Goal: Task Accomplishment & Management: Manage account settings

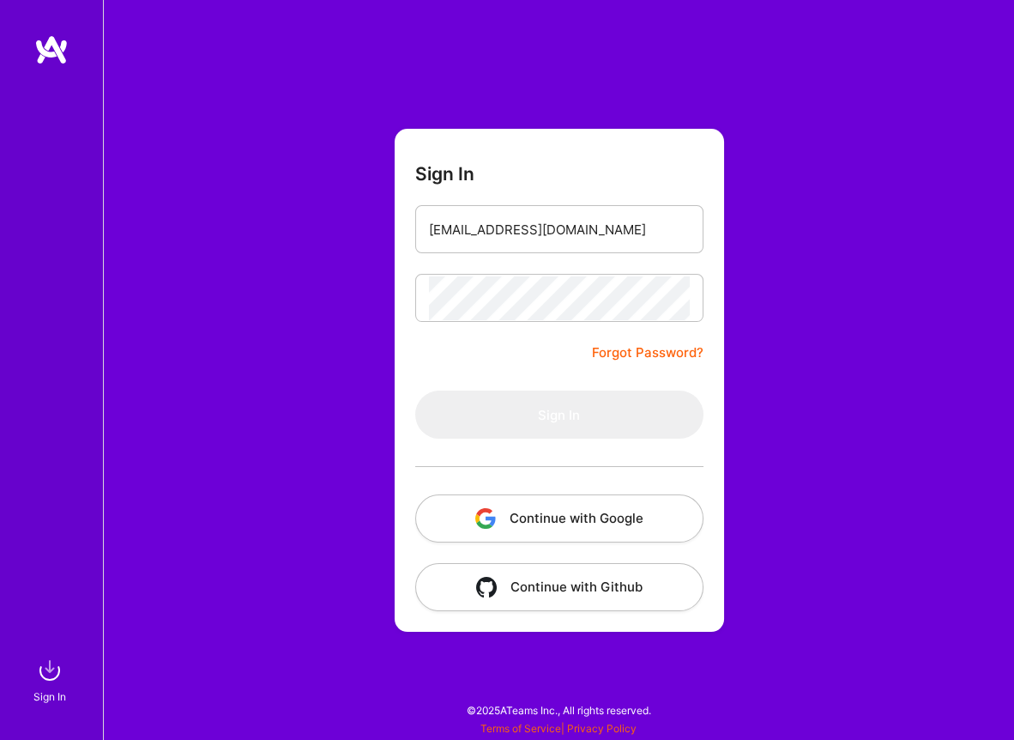
click at [567, 512] on button "Continue with Google" at bounding box center [559, 518] width 288 height 48
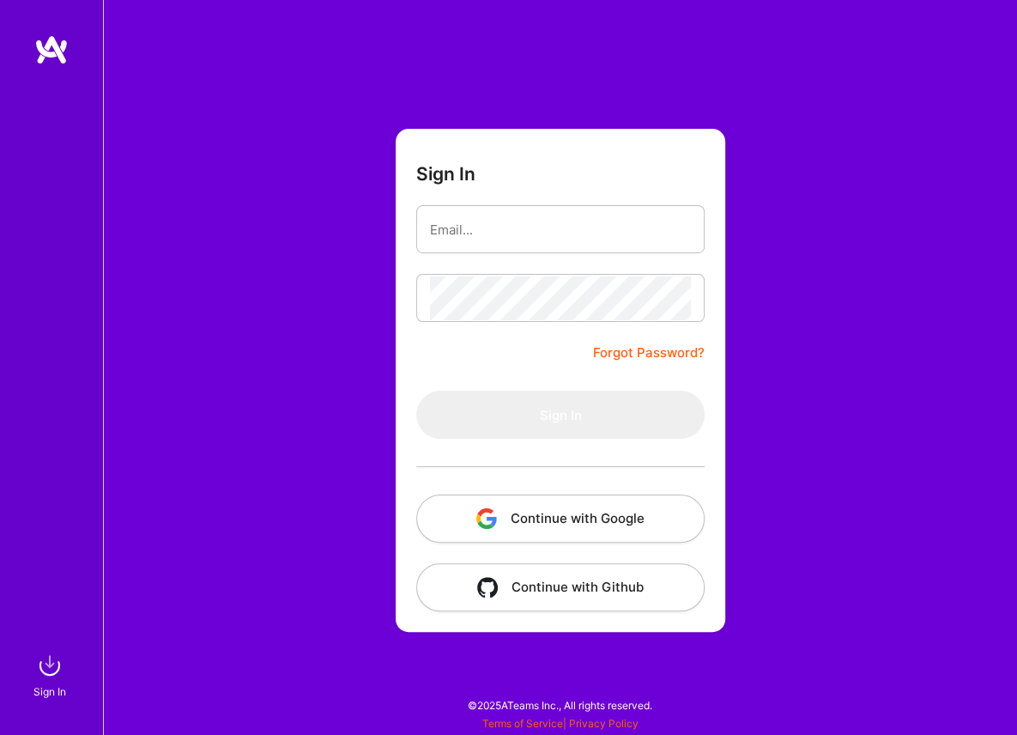
click at [516, 202] on form "Sign In Forgot Password? Sign In Continue with Google Continue with Github" at bounding box center [561, 380] width 330 height 503
drag, startPoint x: 516, startPoint y: 214, endPoint x: 515, endPoint y: 247, distance: 33.5
click at [516, 214] on input "email" at bounding box center [560, 230] width 261 height 44
click at [512, 524] on button "Continue with Google" at bounding box center [560, 518] width 288 height 48
